Goal: Book appointment/travel/reservation

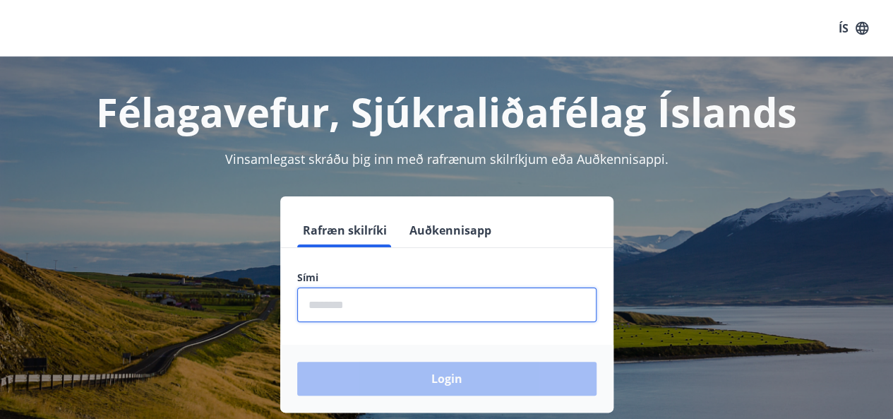
click at [360, 311] on input "phone" at bounding box center [446, 304] width 299 height 35
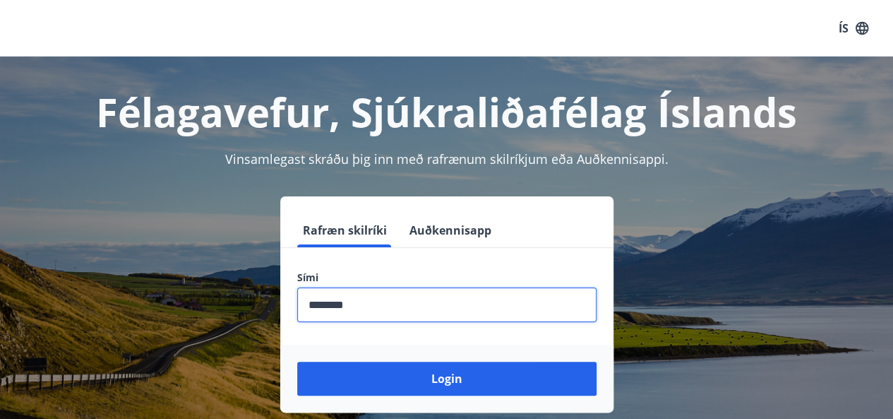
type input "********"
click at [297, 362] on button "Login" at bounding box center [446, 379] width 299 height 34
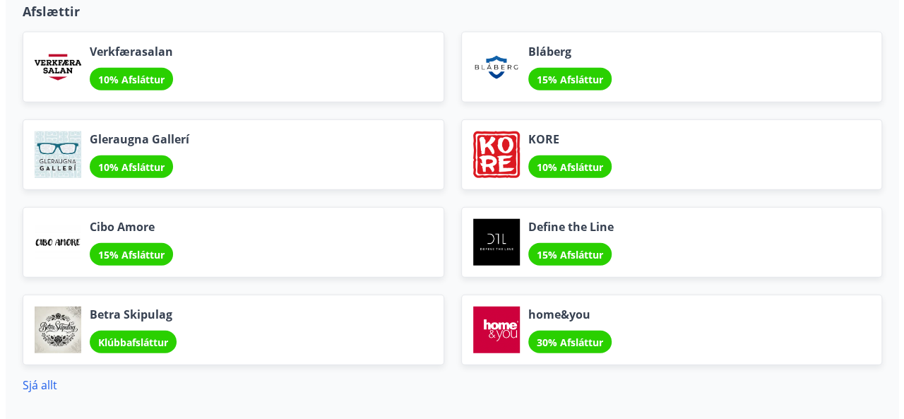
scroll to position [1638, 0]
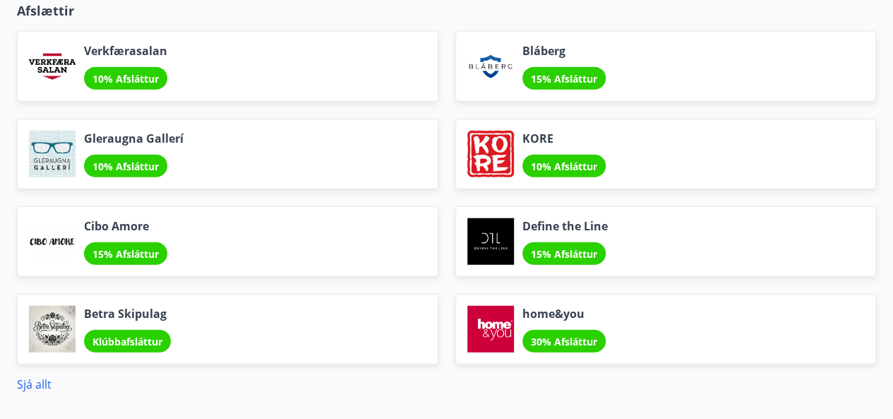
click at [547, 337] on span "30% Afsláttur" at bounding box center [564, 341] width 66 height 13
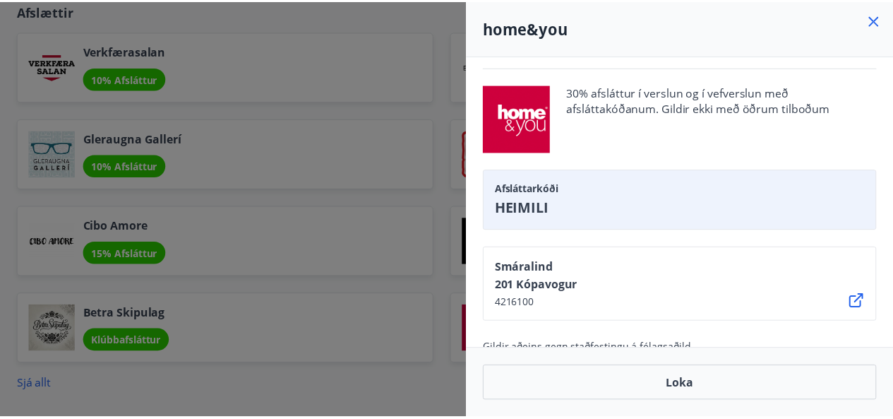
scroll to position [0, 0]
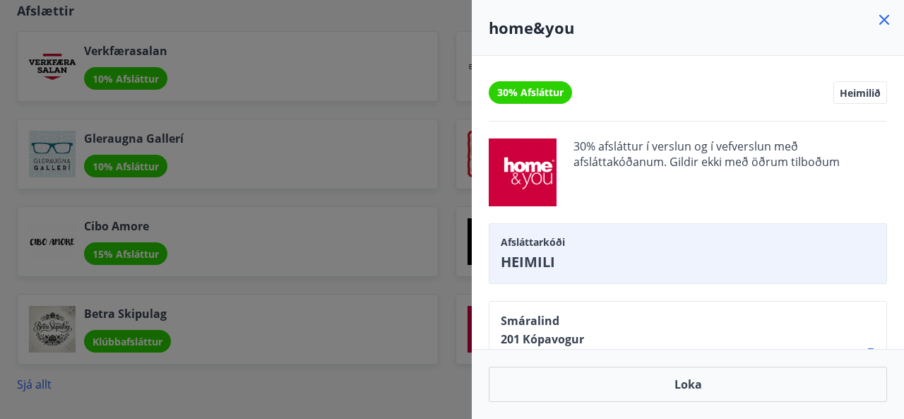
click at [880, 22] on icon at bounding box center [884, 19] width 17 height 17
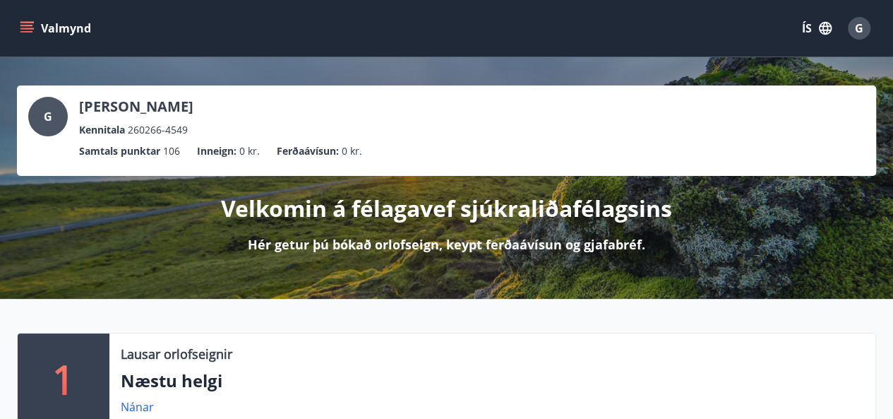
click at [28, 26] on icon "menu" at bounding box center [27, 28] width 14 height 14
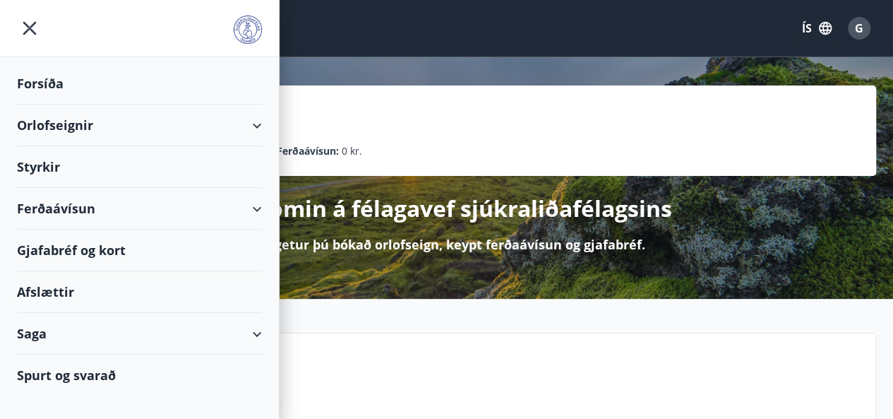
click at [55, 126] on div "Orlofseignir" at bounding box center [139, 126] width 245 height 42
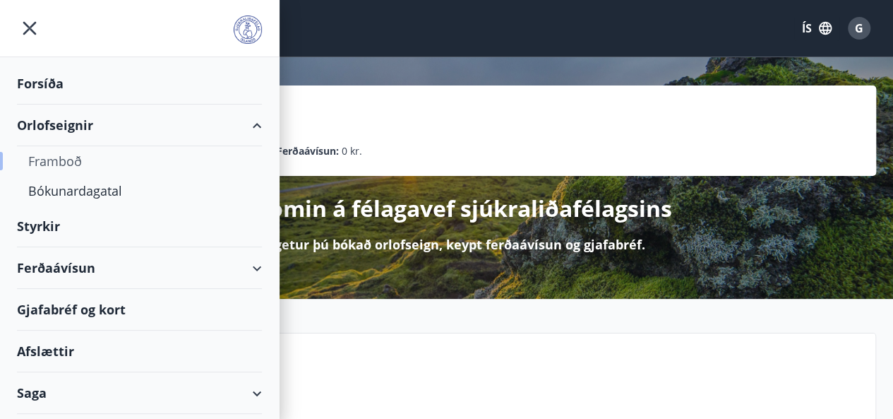
click at [58, 160] on div "Framboð" at bounding box center [139, 161] width 222 height 30
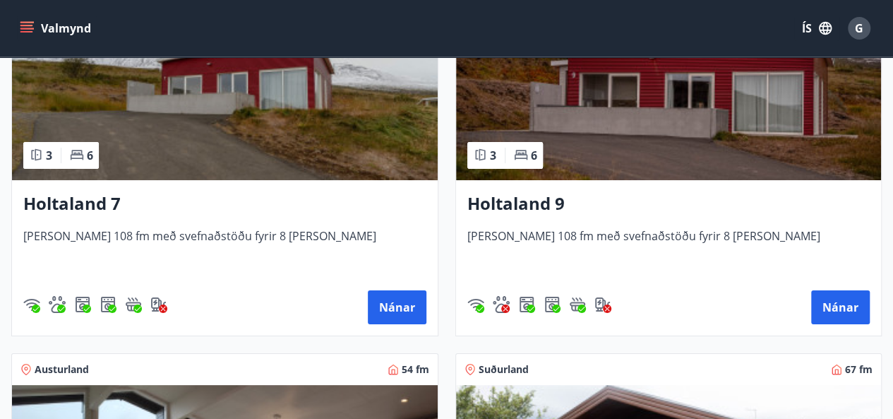
scroll to position [2638, 0]
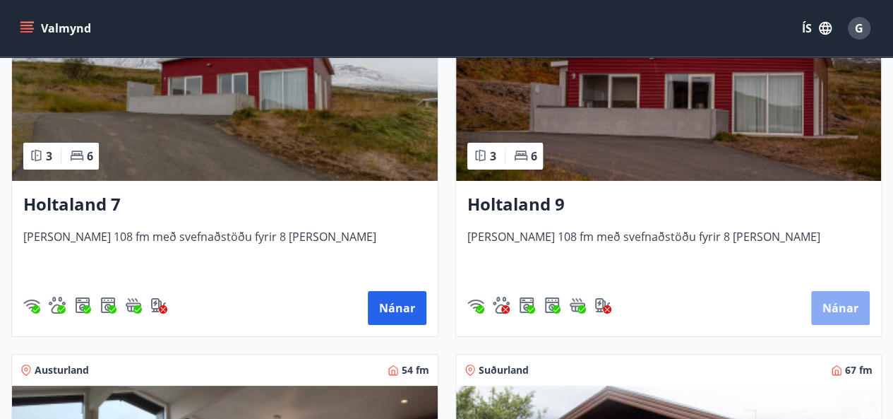
click at [842, 299] on button "Nánar" at bounding box center [840, 308] width 59 height 34
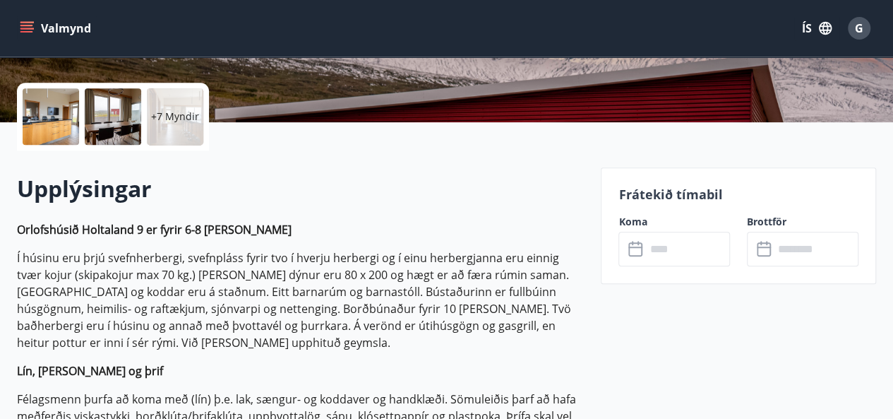
scroll to position [309, 0]
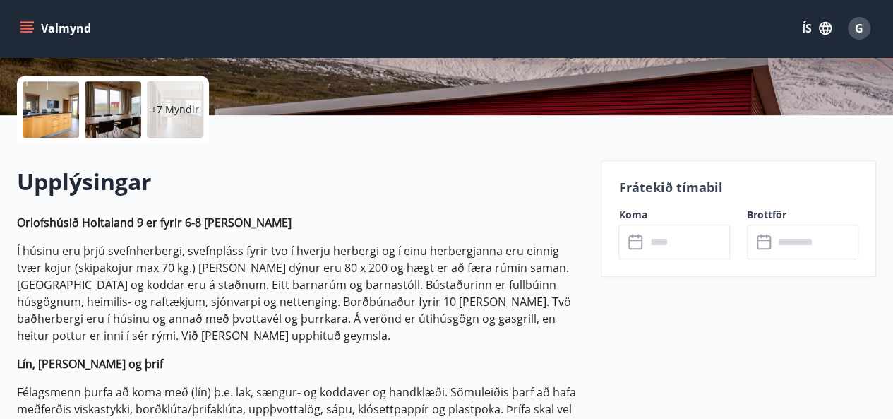
click at [636, 246] on icon at bounding box center [636, 242] width 17 height 17
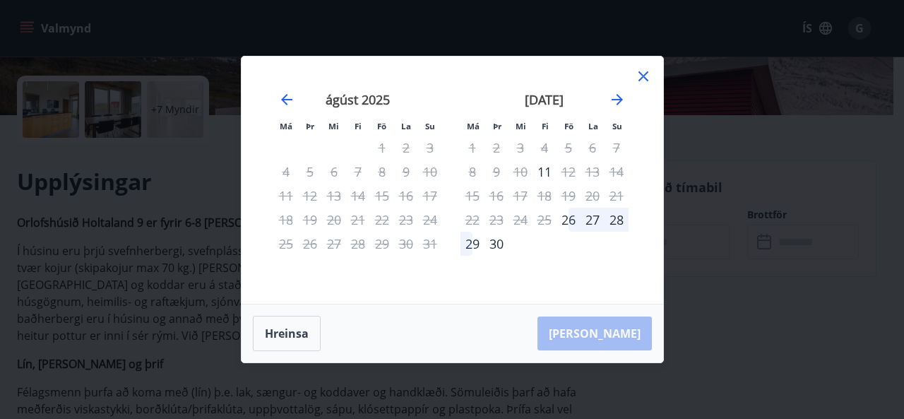
click at [643, 74] on icon at bounding box center [643, 76] width 17 height 17
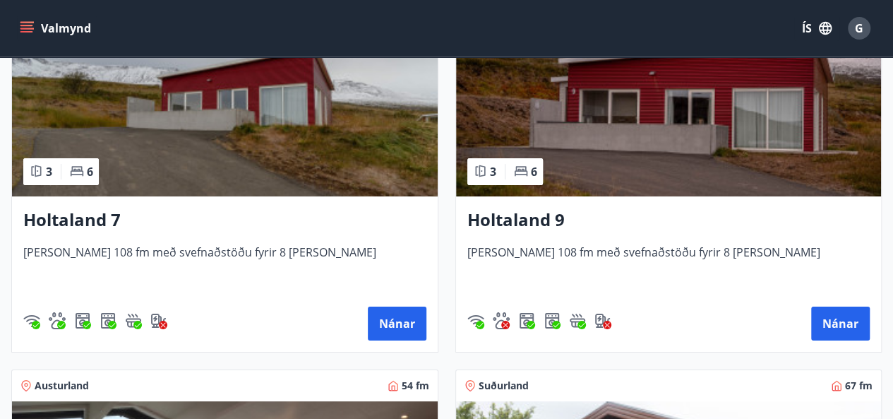
scroll to position [2623, 0]
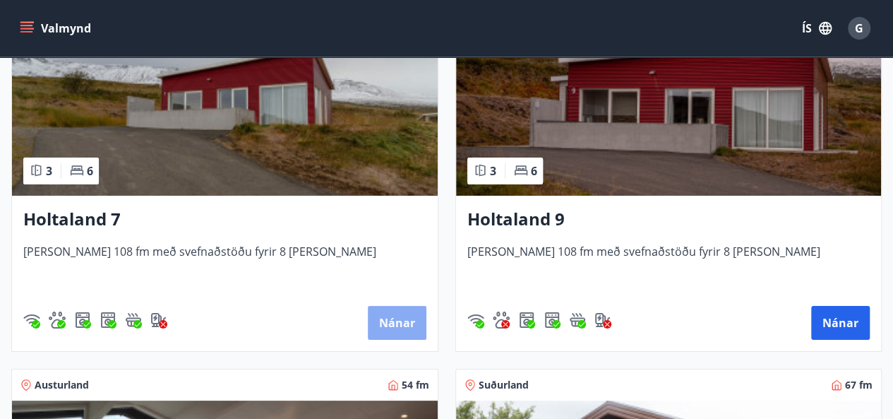
click at [389, 324] on button "Nánar" at bounding box center [397, 323] width 59 height 34
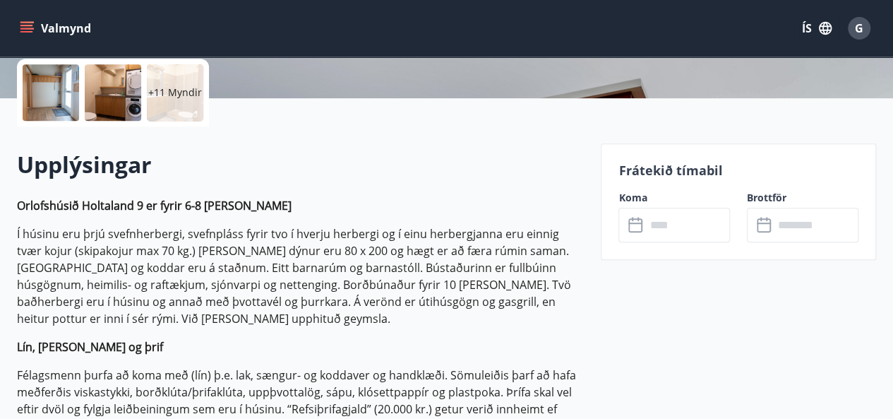
scroll to position [325, 0]
click at [631, 228] on icon at bounding box center [636, 225] width 17 height 17
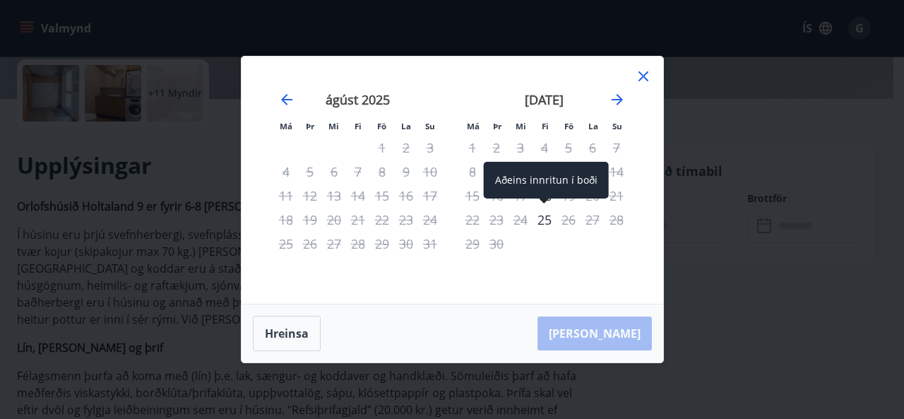
click at [544, 222] on div "25" at bounding box center [544, 220] width 24 height 24
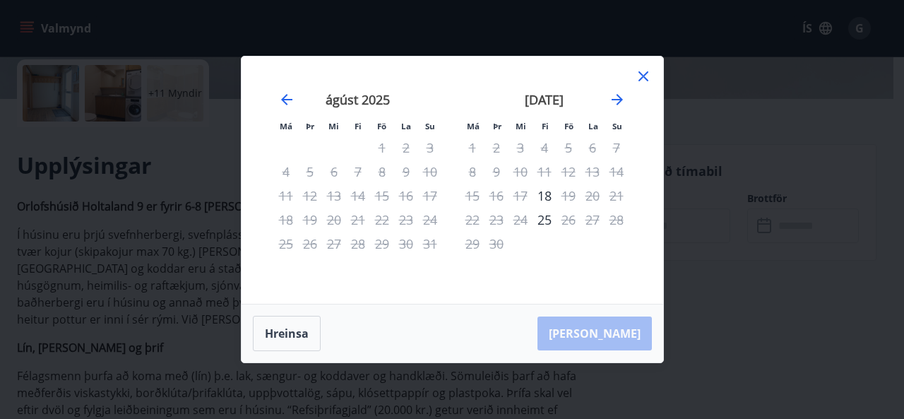
click at [640, 78] on icon at bounding box center [643, 76] width 10 height 10
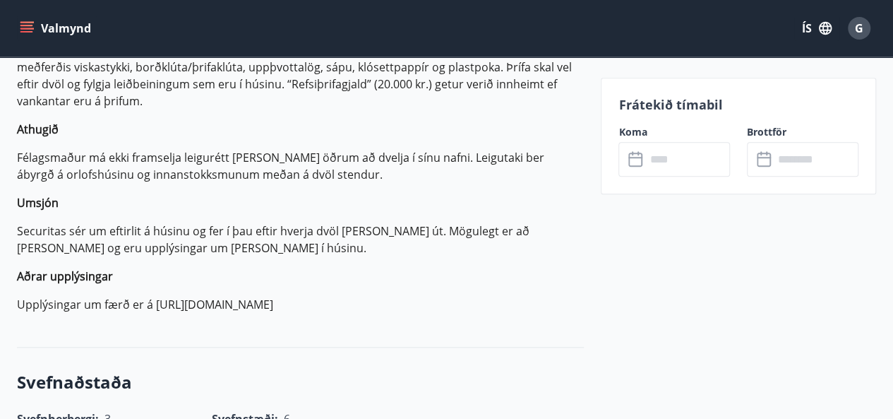
scroll to position [656, 0]
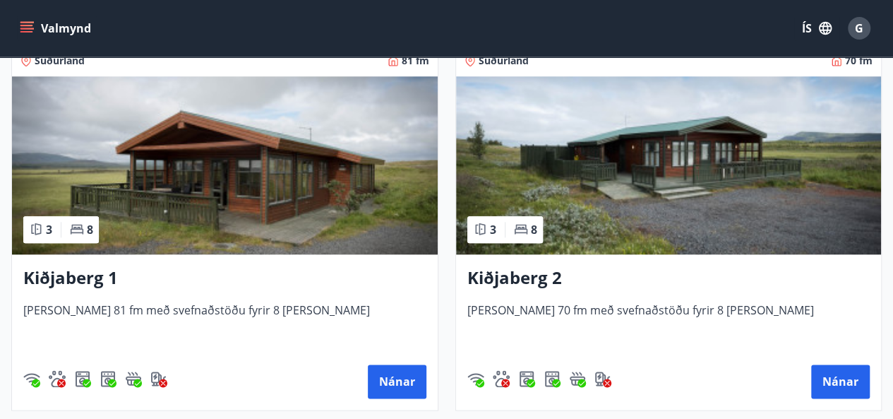
scroll to position [3330, 0]
click at [396, 388] on button "Nánar" at bounding box center [397, 381] width 59 height 34
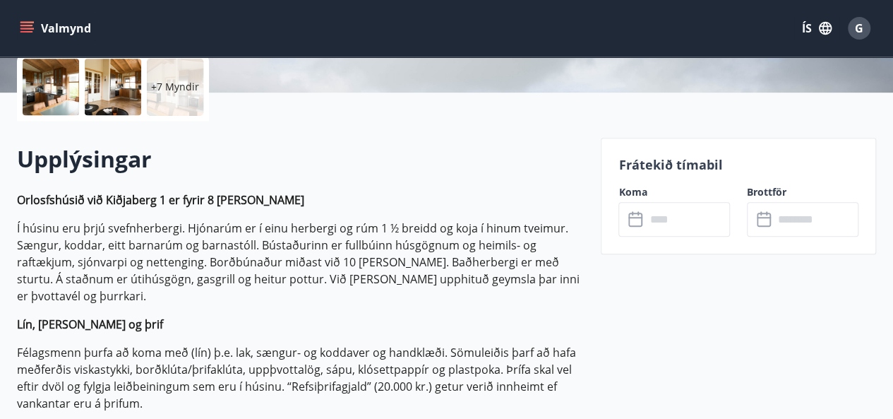
scroll to position [330, 0]
click at [637, 223] on icon at bounding box center [636, 220] width 17 height 17
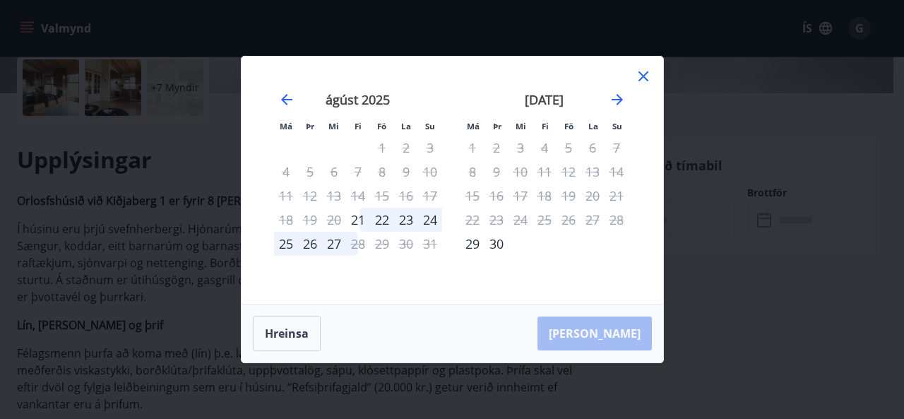
click at [378, 220] on div "22" at bounding box center [382, 220] width 24 height 24
click at [386, 222] on div "22" at bounding box center [382, 220] width 24 height 24
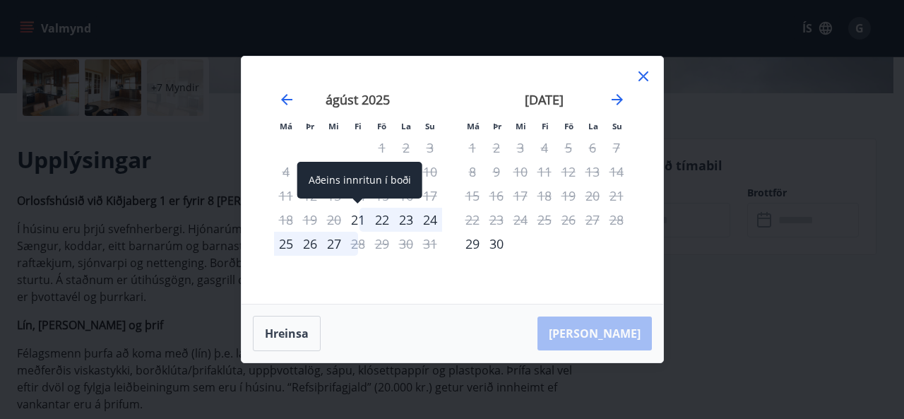
click at [358, 217] on div "21" at bounding box center [358, 220] width 24 height 24
click at [354, 217] on div "21" at bounding box center [358, 220] width 24 height 24
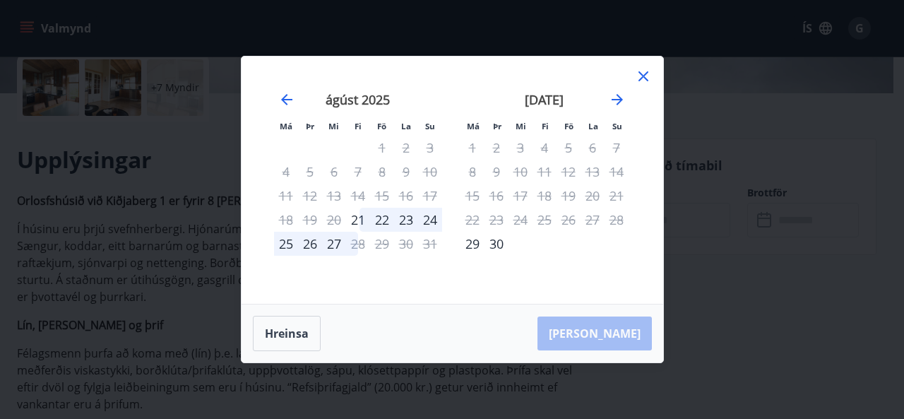
click at [430, 220] on div "24" at bounding box center [430, 220] width 24 height 24
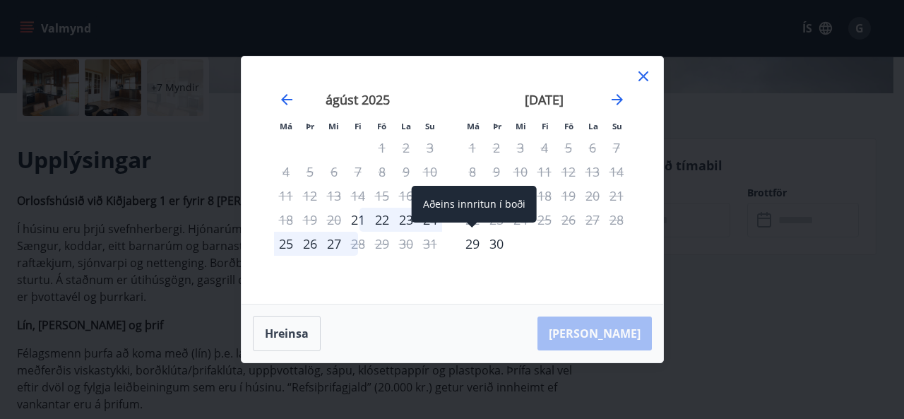
click at [472, 241] on div "29" at bounding box center [472, 244] width 24 height 24
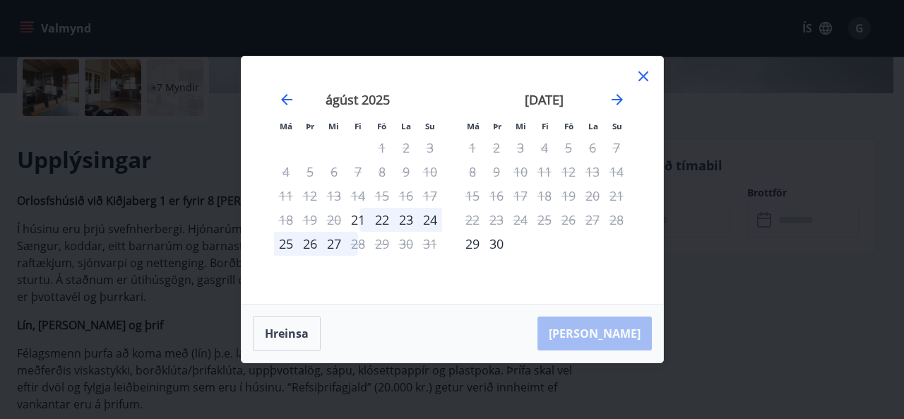
click at [285, 243] on div "25" at bounding box center [286, 244] width 24 height 24
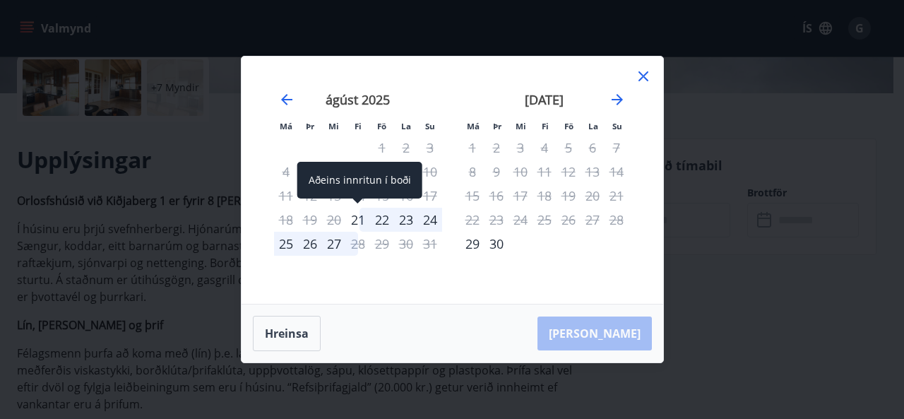
click at [354, 222] on div "21" at bounding box center [358, 220] width 24 height 24
click at [357, 218] on div "21" at bounding box center [358, 220] width 24 height 24
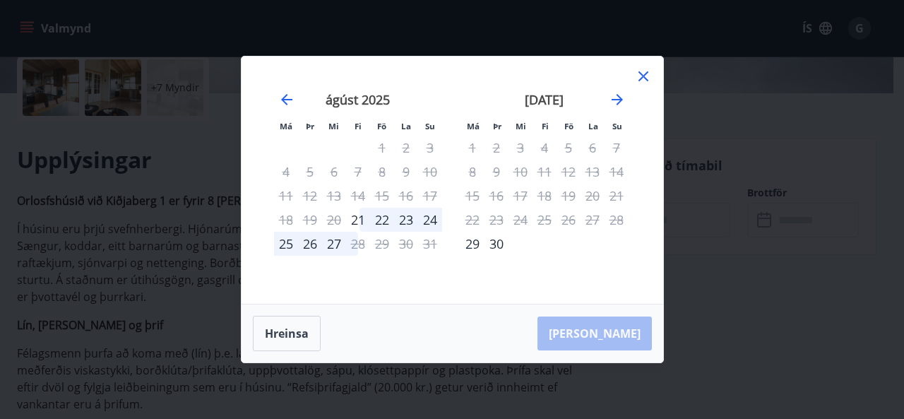
click at [335, 241] on div "27" at bounding box center [334, 244] width 24 height 24
click at [287, 333] on button "Hreinsa" at bounding box center [287, 333] width 68 height 35
click at [615, 100] on icon "Move forward to switch to the next month." at bounding box center [617, 99] width 11 height 11
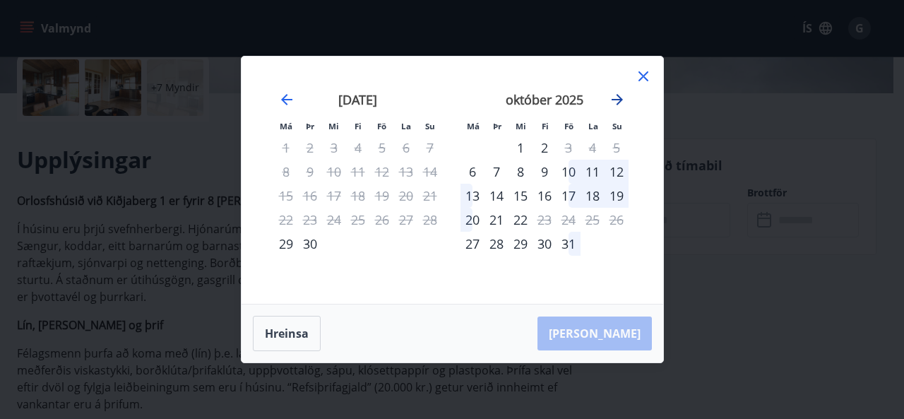
click at [615, 97] on icon "Move forward to switch to the next month." at bounding box center [617, 99] width 17 height 17
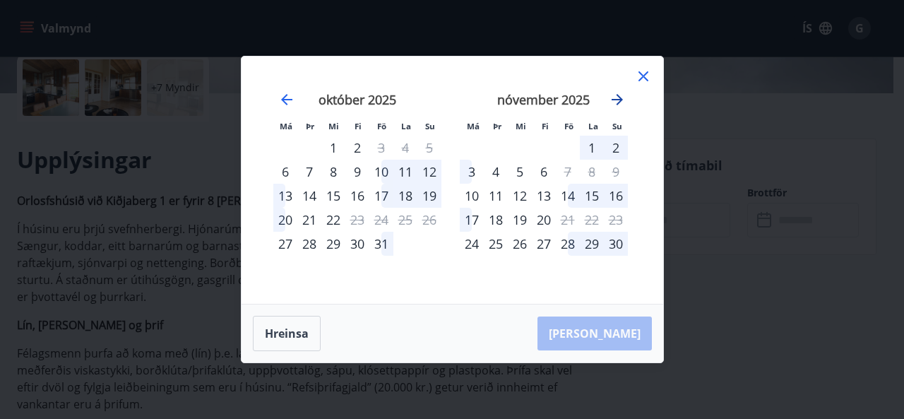
click at [615, 97] on icon "Move forward to switch to the next month." at bounding box center [617, 99] width 17 height 17
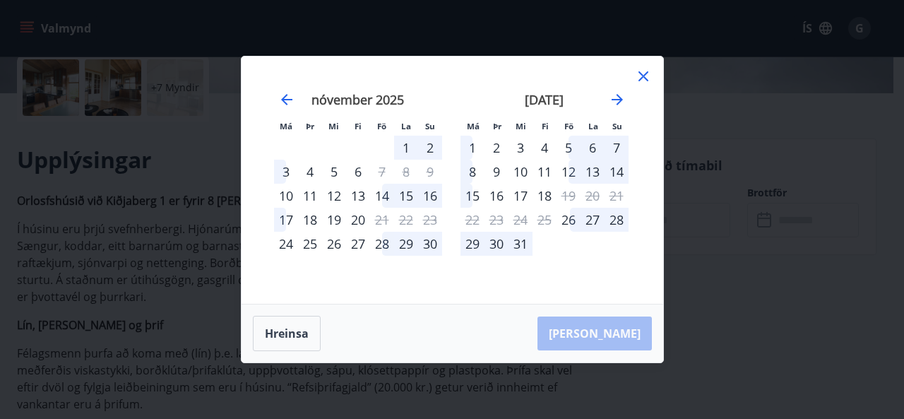
click at [648, 76] on icon at bounding box center [643, 76] width 17 height 17
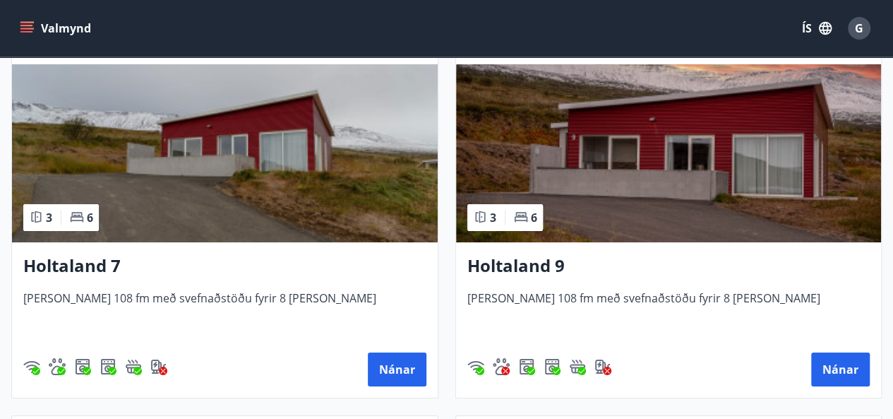
scroll to position [2575, 0]
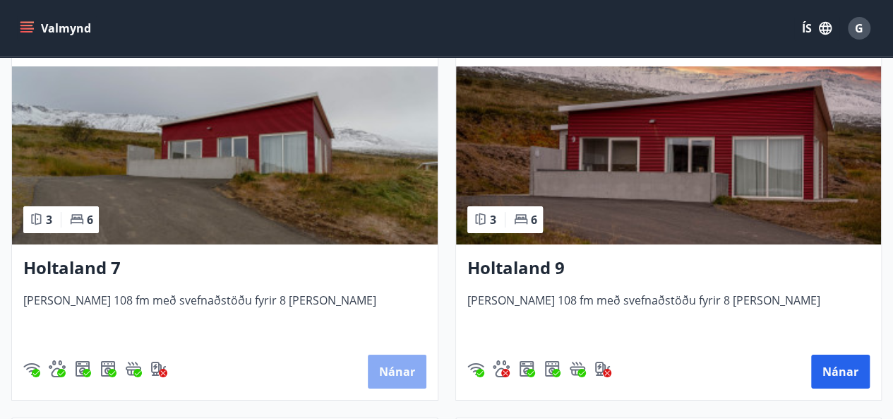
click at [395, 374] on button "Nánar" at bounding box center [397, 371] width 59 height 34
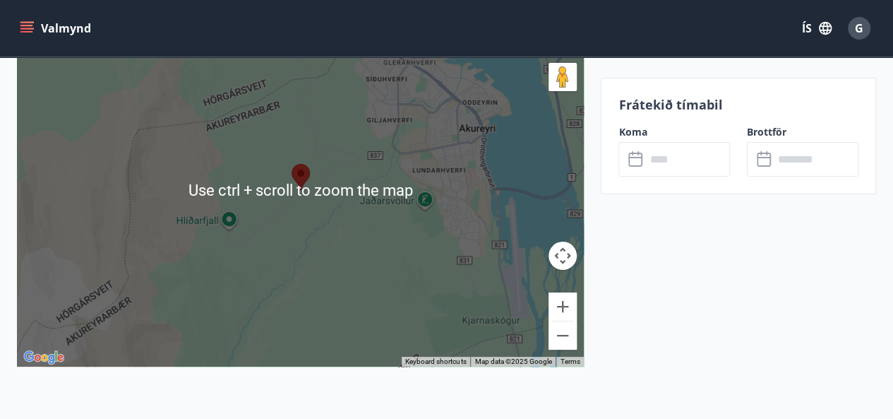
scroll to position [2638, 0]
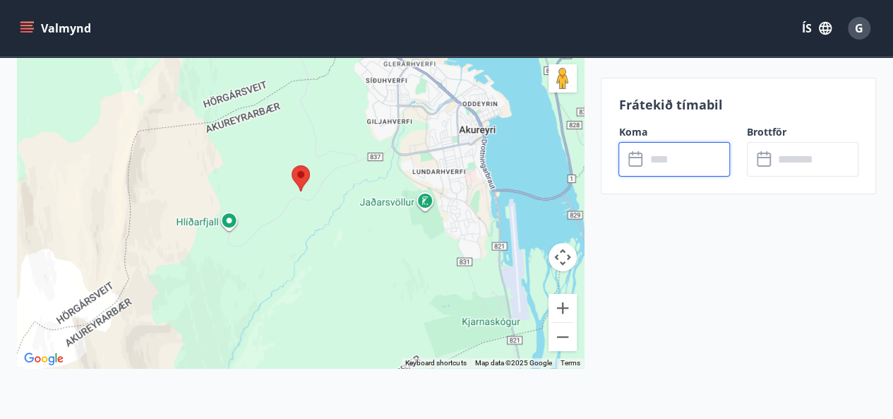
click at [678, 163] on input "text" at bounding box center [687, 159] width 85 height 35
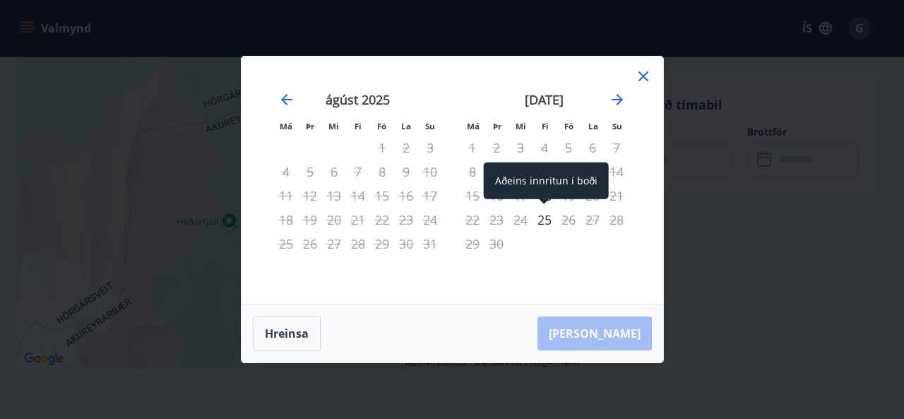
click at [545, 202] on span at bounding box center [544, 202] width 10 height 7
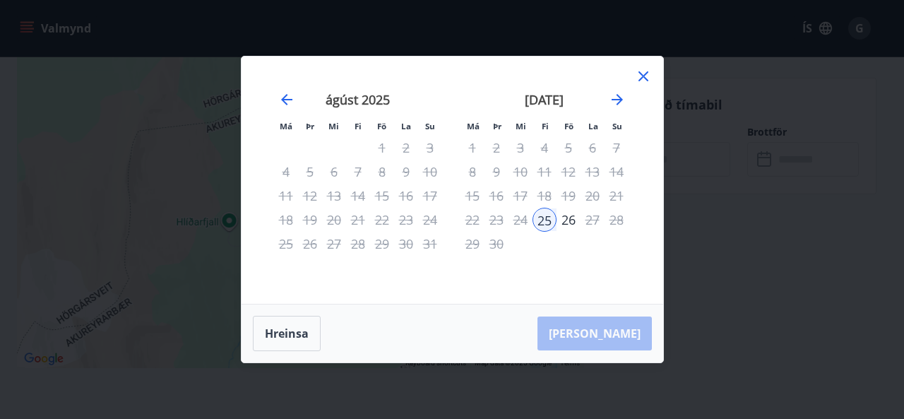
click at [592, 220] on div "27" at bounding box center [592, 220] width 24 height 24
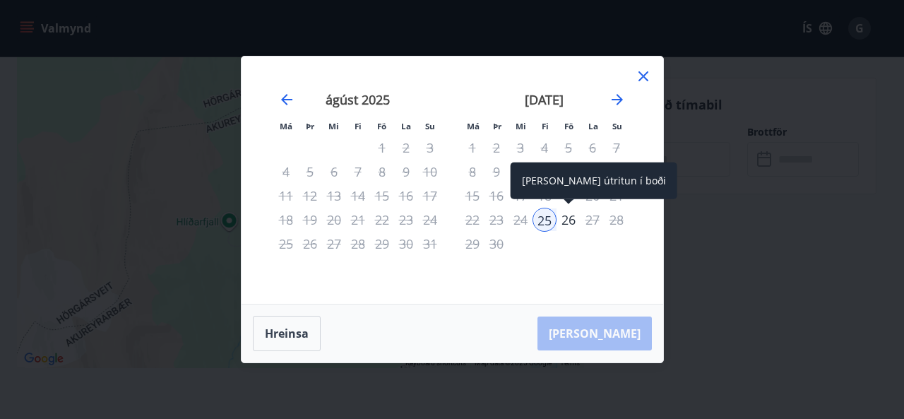
click at [566, 221] on div "26" at bounding box center [568, 220] width 24 height 24
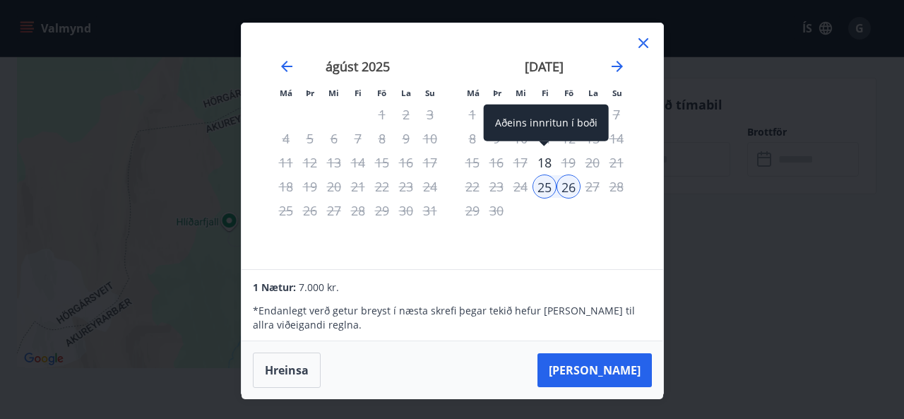
click at [549, 159] on div "18" at bounding box center [544, 162] width 24 height 24
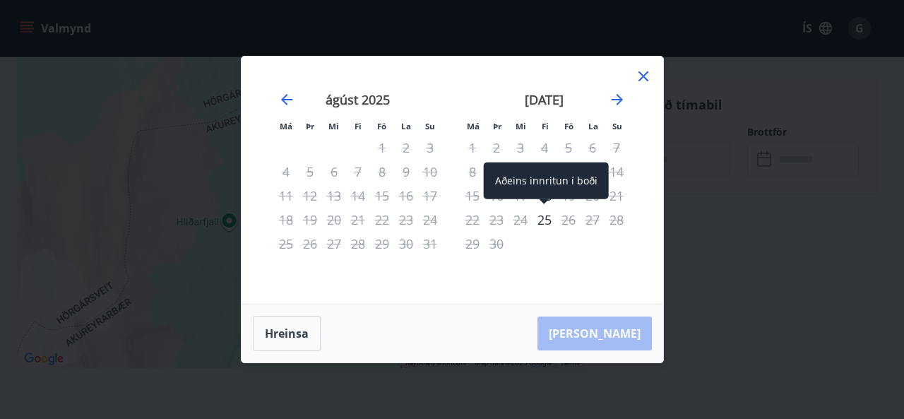
click at [543, 197] on div "Aðeins innritun í boði" at bounding box center [546, 180] width 125 height 37
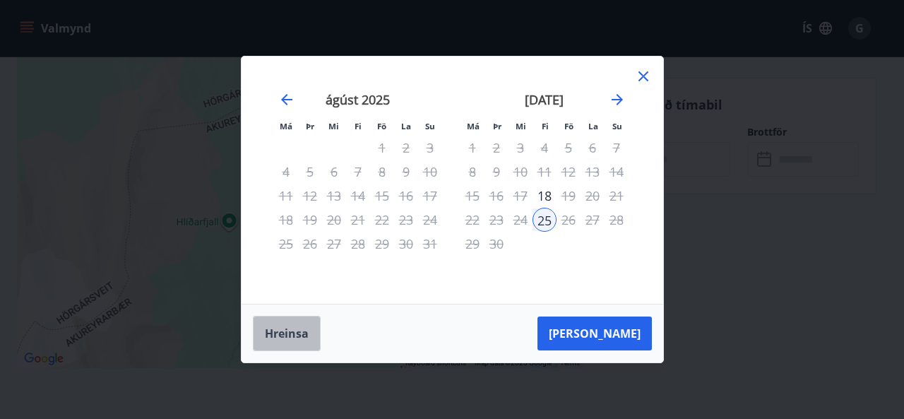
click at [283, 344] on button "Hreinsa" at bounding box center [287, 333] width 68 height 35
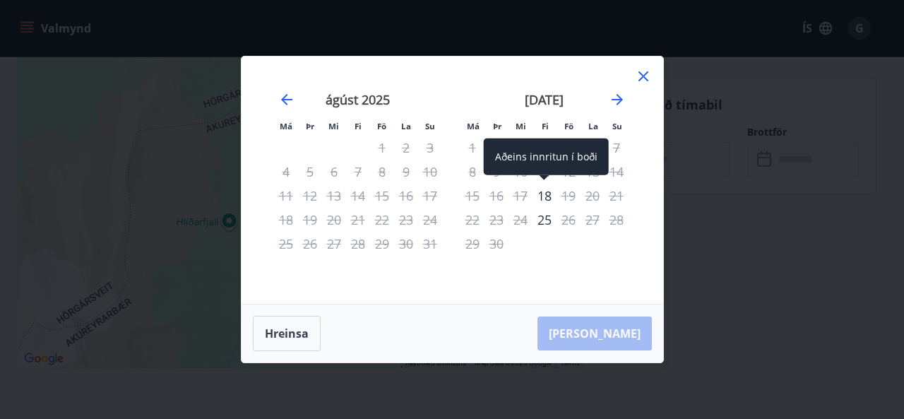
click at [548, 197] on div "18" at bounding box center [544, 196] width 24 height 24
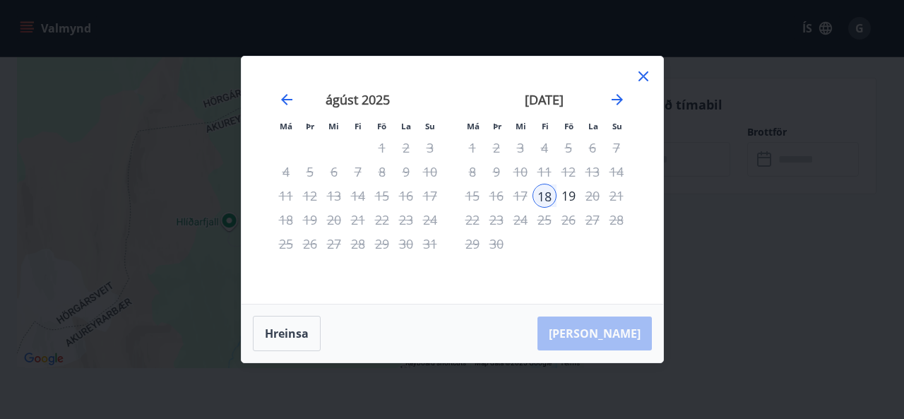
click at [592, 196] on div "20" at bounding box center [592, 196] width 24 height 24
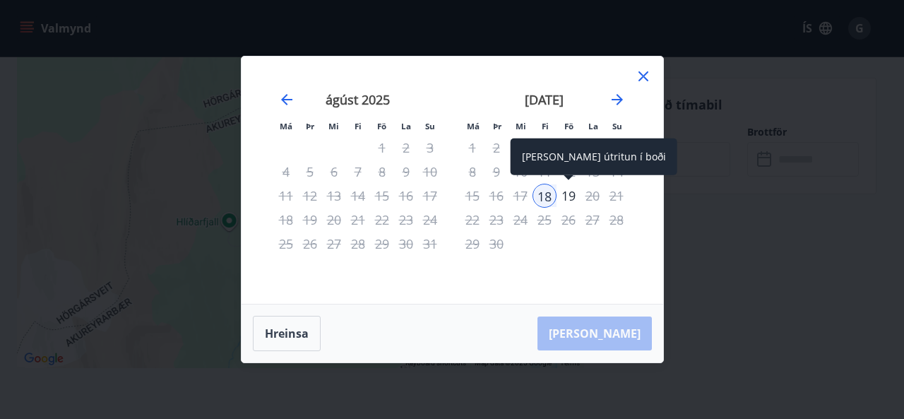
click at [570, 193] on div "19" at bounding box center [568, 196] width 24 height 24
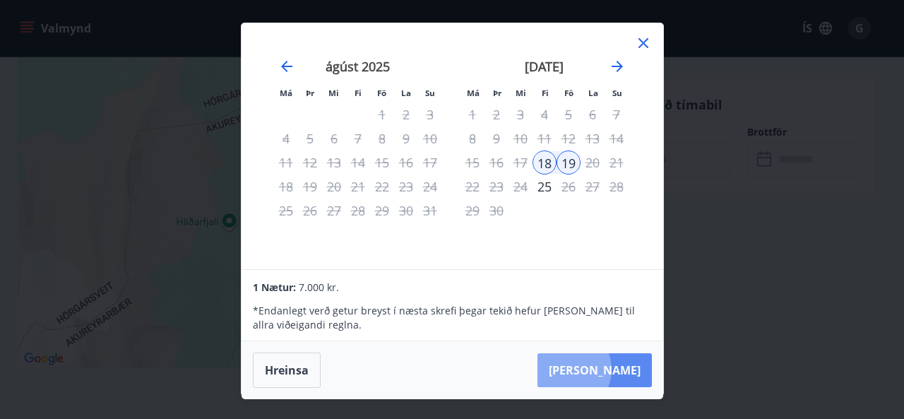
click at [609, 369] on button "[PERSON_NAME]" at bounding box center [594, 370] width 114 height 34
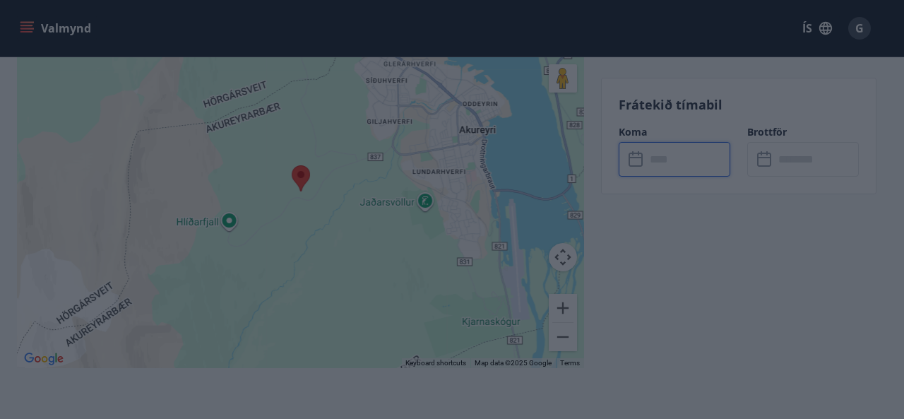
type input "******"
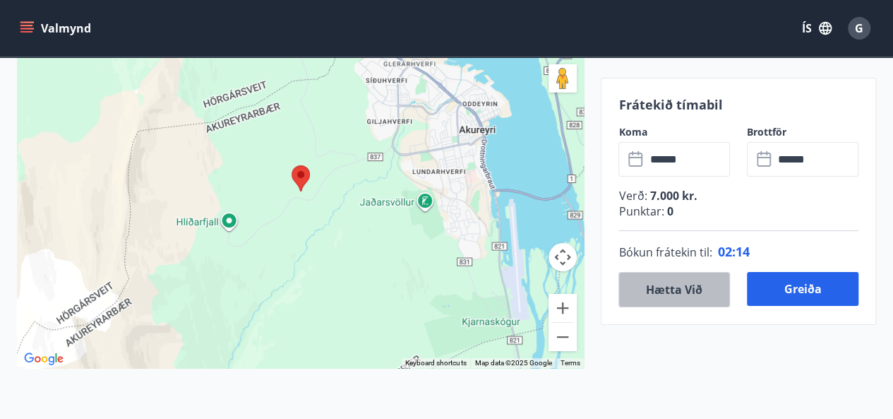
click at [655, 297] on button "Hætta við" at bounding box center [675, 289] width 112 height 35
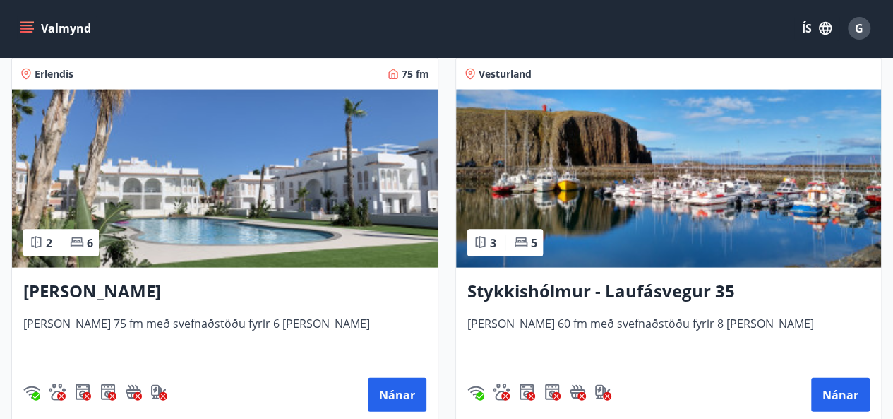
scroll to position [1420, 0]
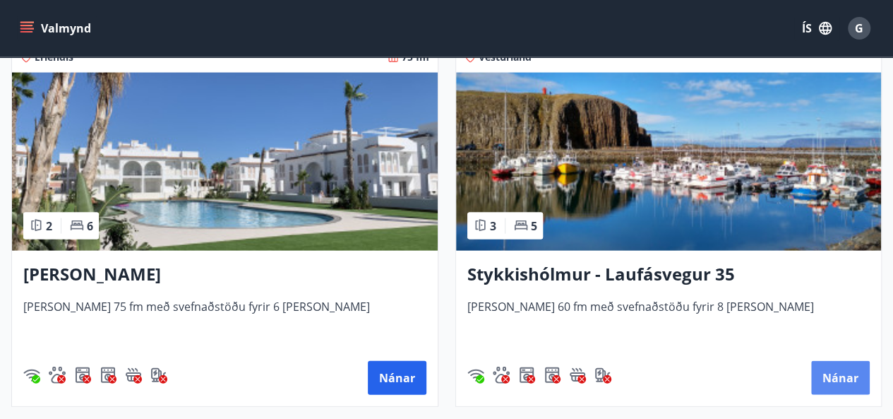
click at [839, 372] on button "Nánar" at bounding box center [840, 378] width 59 height 34
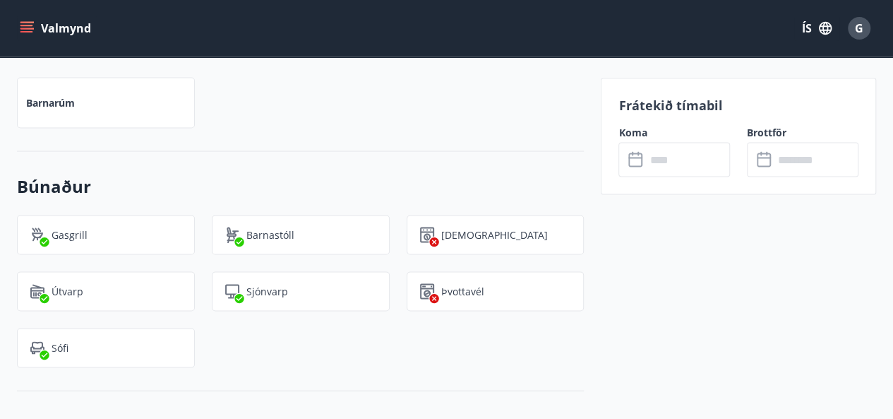
scroll to position [1212, 0]
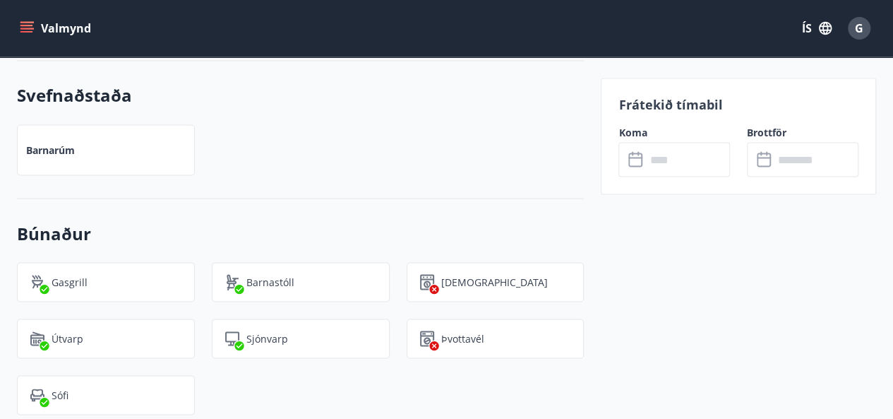
click at [636, 161] on icon at bounding box center [636, 159] width 17 height 17
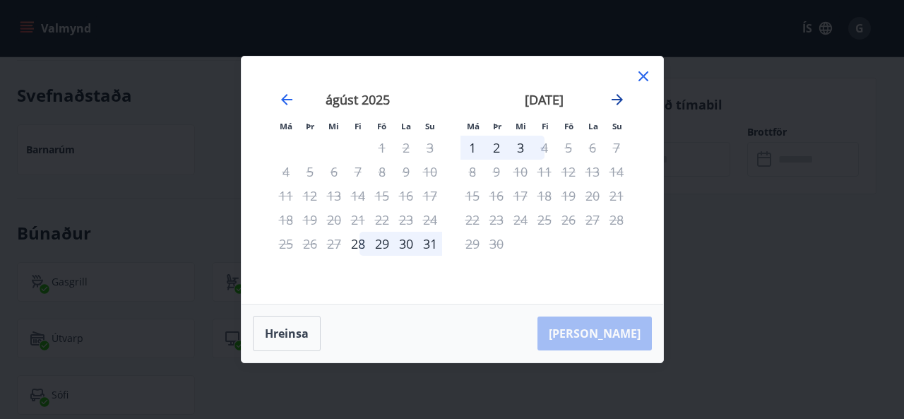
click at [621, 95] on icon "Move forward to switch to the next month." at bounding box center [617, 99] width 17 height 17
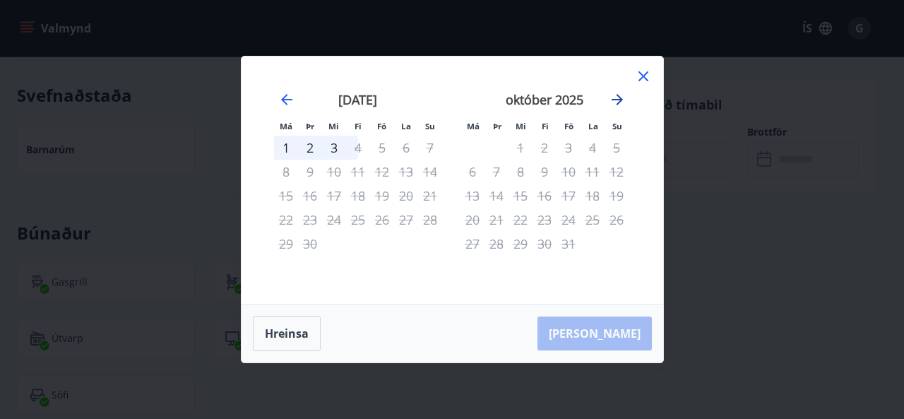
click at [621, 95] on icon "Move forward to switch to the next month." at bounding box center [617, 99] width 17 height 17
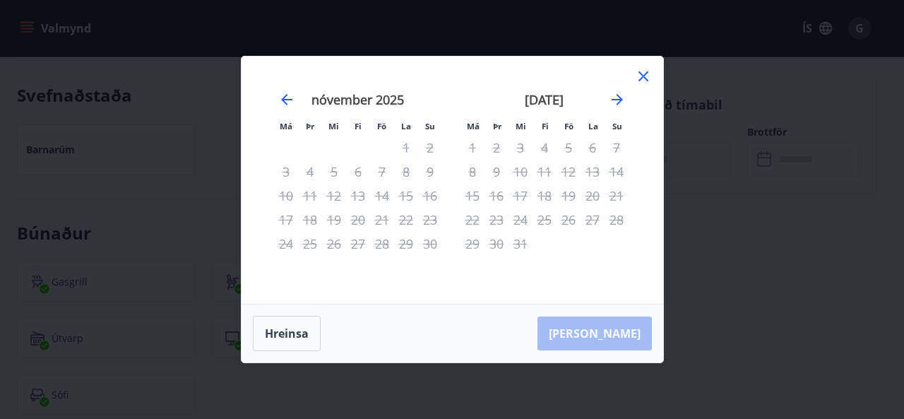
click at [643, 75] on icon at bounding box center [643, 76] width 17 height 17
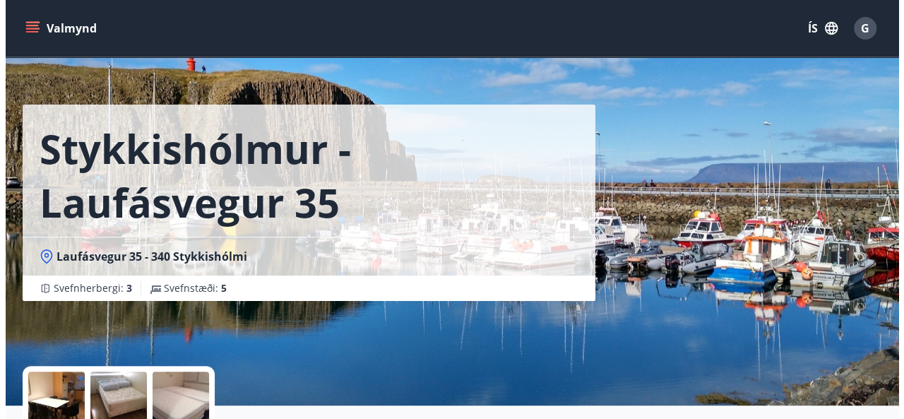
scroll to position [0, 0]
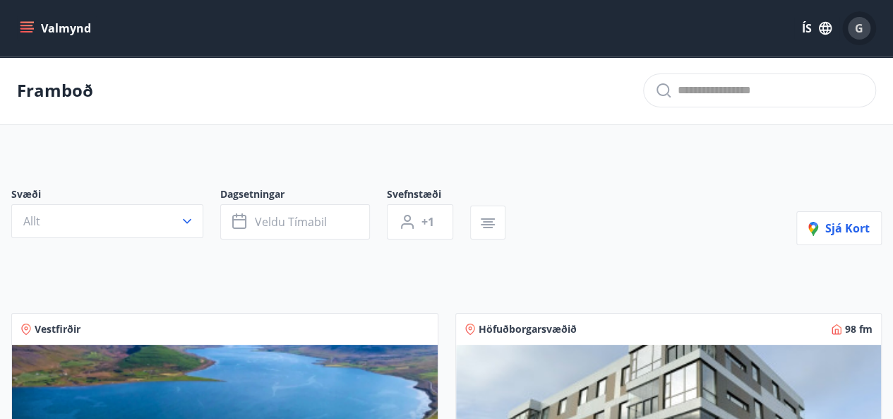
click at [857, 31] on span "G" at bounding box center [859, 28] width 8 height 16
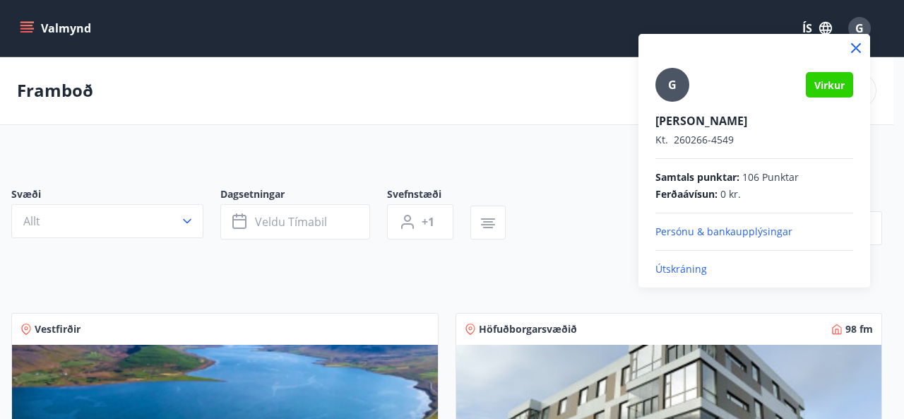
click at [681, 268] on p "Útskráning" at bounding box center [754, 269] width 198 height 14
